Goal: Find specific page/section: Find specific page/section

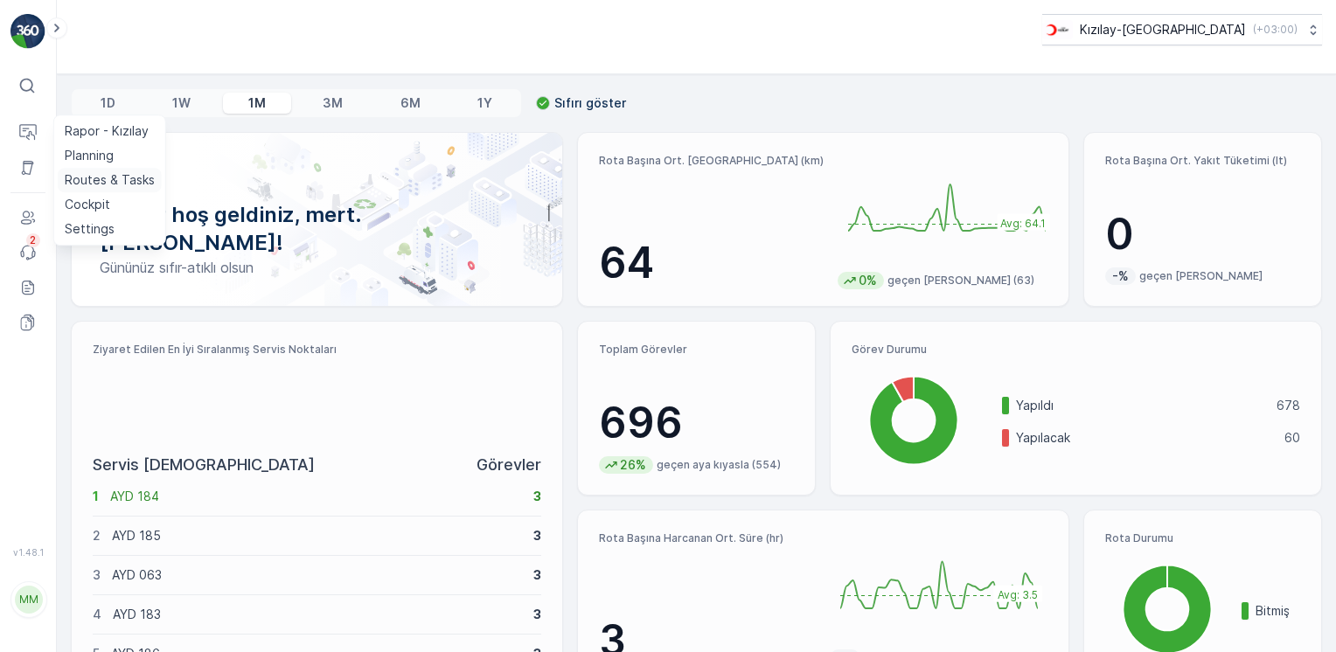
click at [101, 174] on p "Routes & Tasks" at bounding box center [110, 179] width 90 height 17
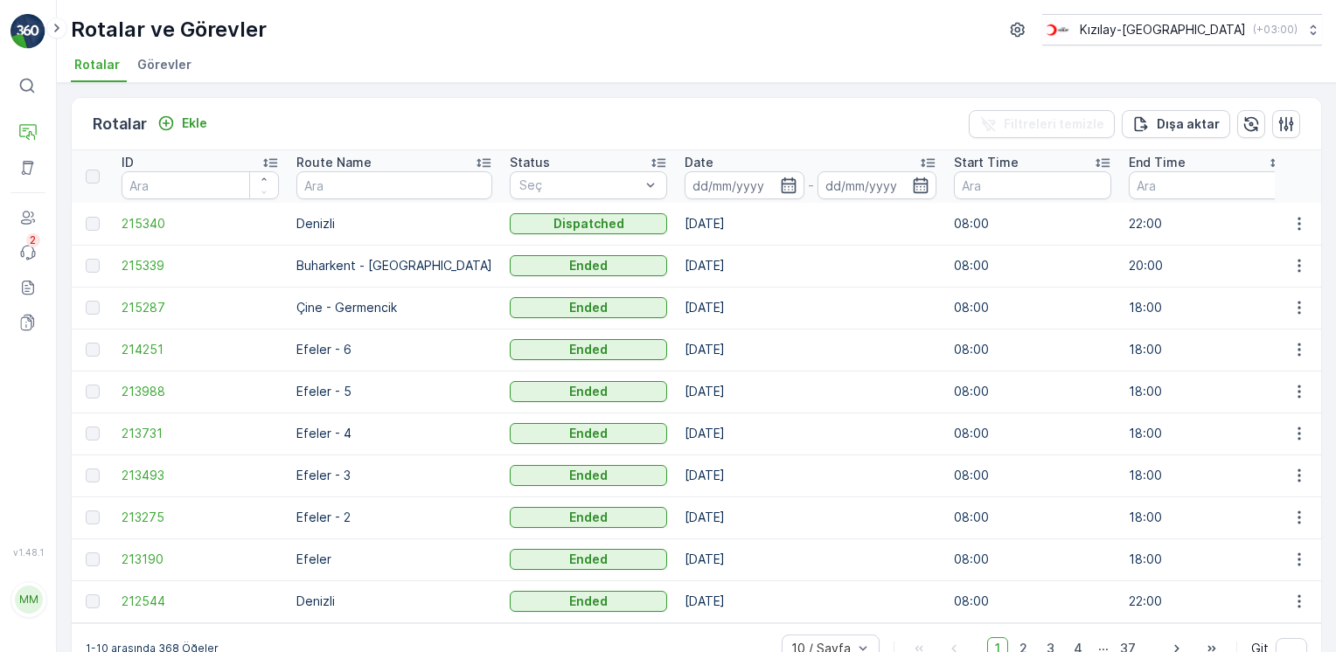
click at [42, 33] on img at bounding box center [27, 31] width 35 height 35
